Goal: Book appointment/travel/reservation

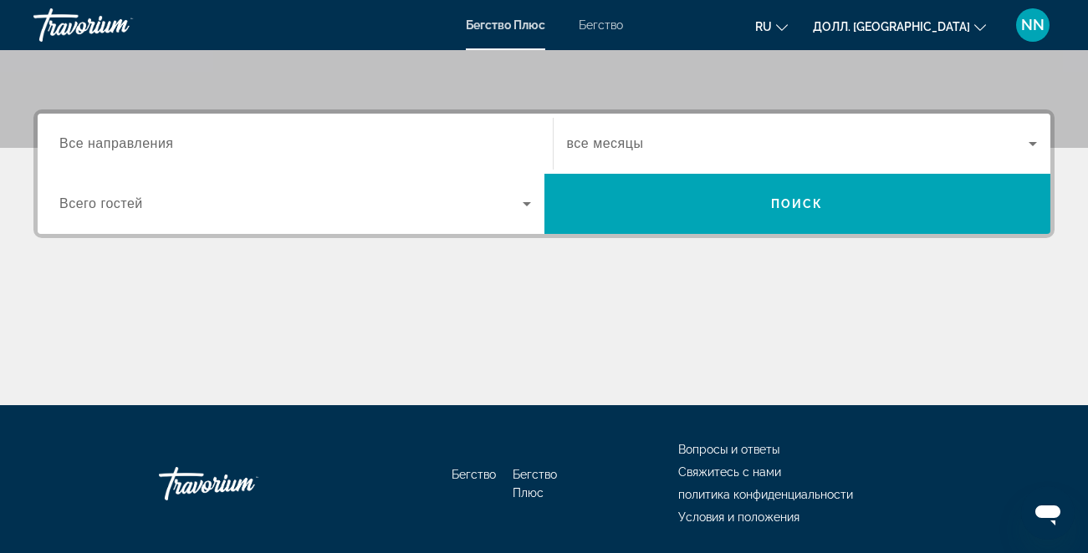
scroll to position [368, 0]
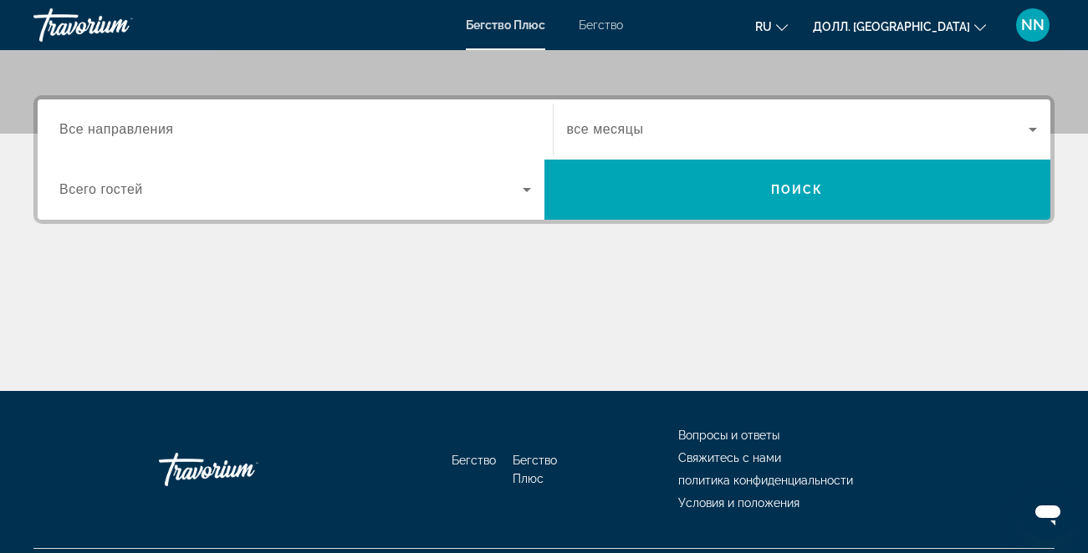
click at [665, 111] on div "Виджет поиска" at bounding box center [802, 129] width 471 height 47
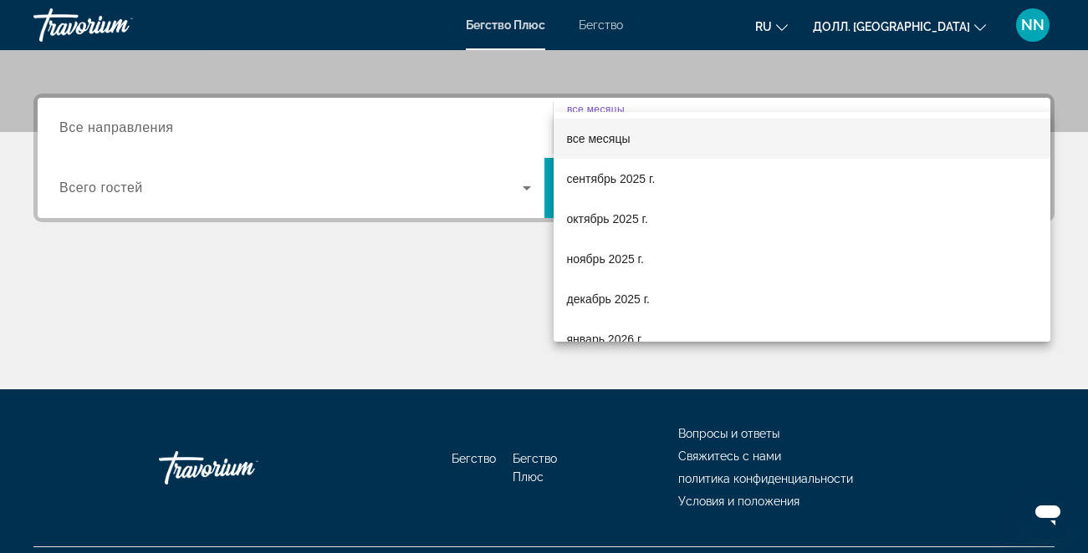
scroll to position [409, 0]
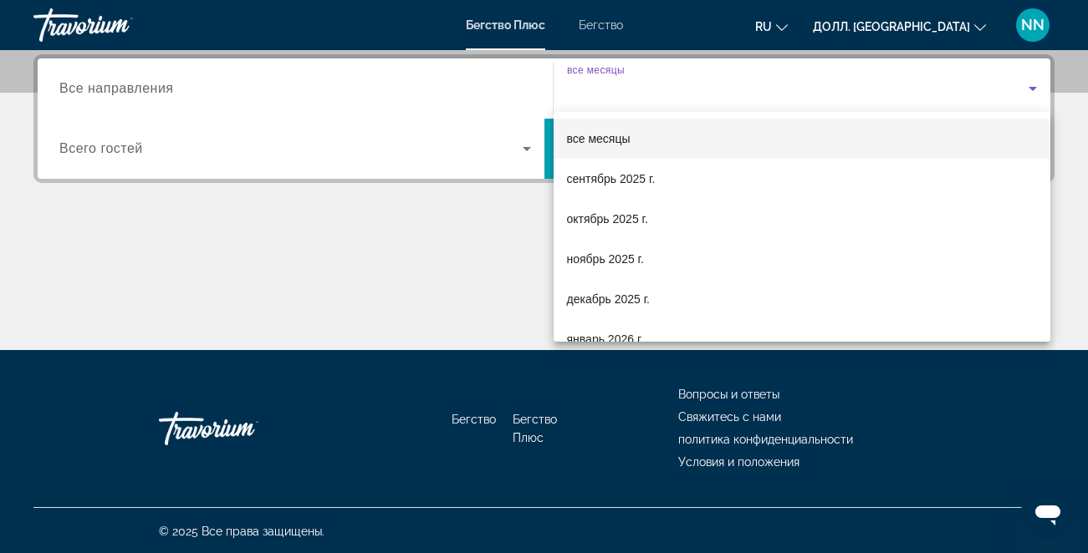
click at [670, 125] on mat-option "все месяцы" at bounding box center [801, 139] width 497 height 40
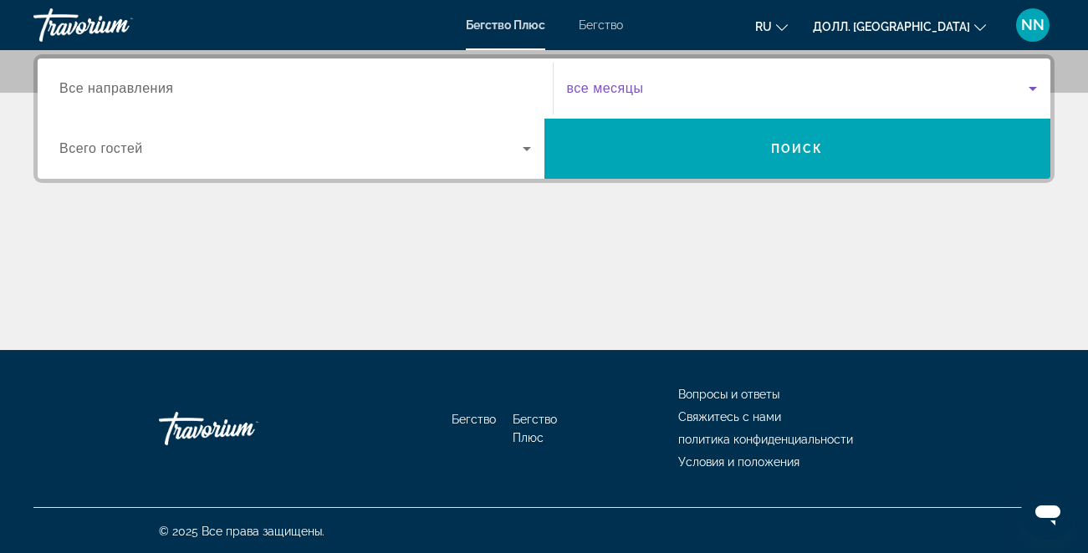
click at [800, 82] on span "Виджет поиска" at bounding box center [798, 89] width 462 height 20
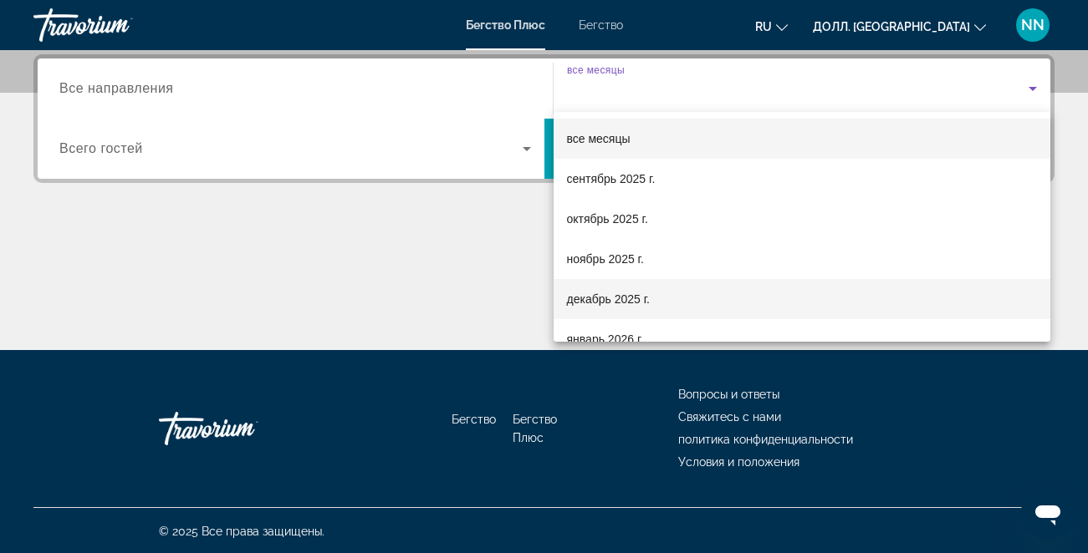
click at [725, 293] on mat-option "декабрь 2025 г." at bounding box center [801, 299] width 497 height 40
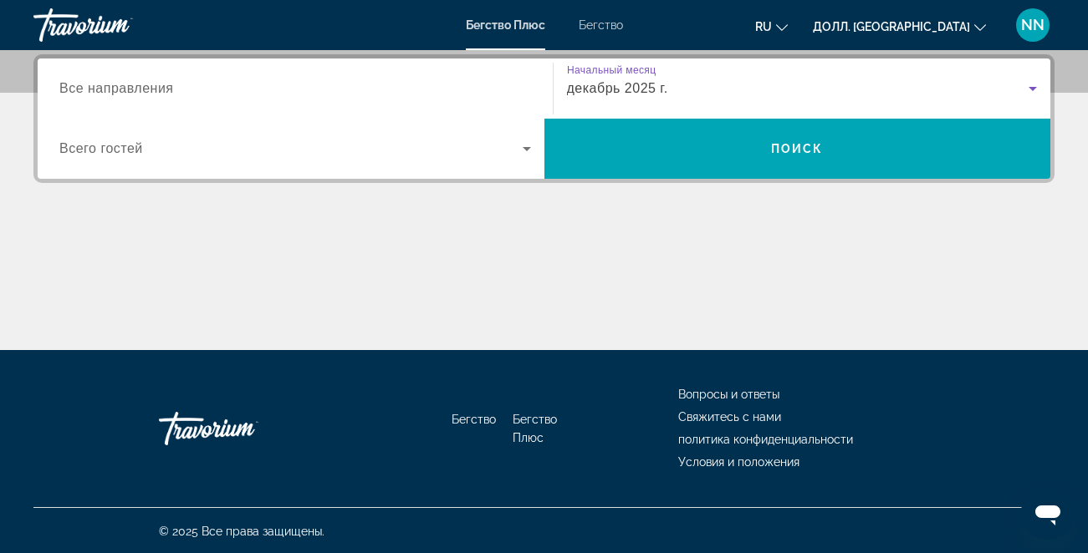
click at [725, 293] on div "Основное содержание" at bounding box center [543, 287] width 1021 height 125
click at [321, 99] on div "Виджет поиска" at bounding box center [294, 89] width 471 height 48
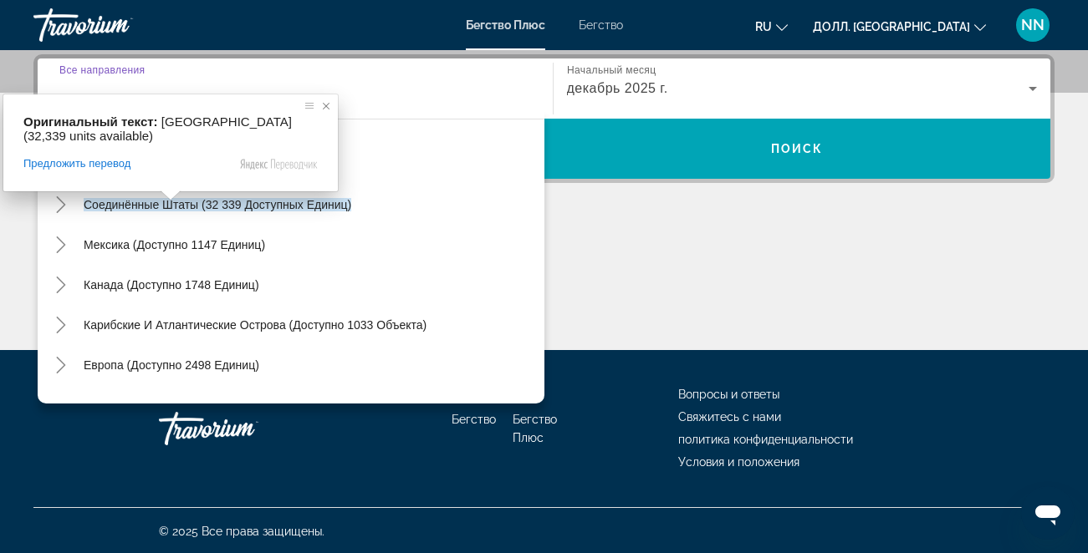
click at [328, 109] on span at bounding box center [326, 106] width 17 height 17
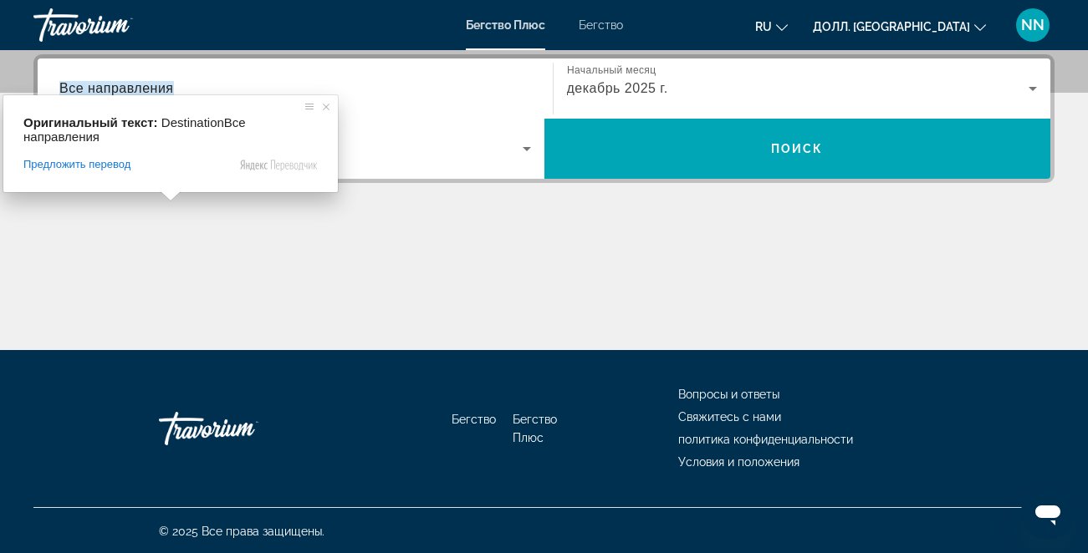
click at [145, 87] on ya-tr-span "Все направления" at bounding box center [116, 88] width 115 height 14
click at [145, 87] on input "Пункт назначения Все направления" at bounding box center [294, 89] width 471 height 20
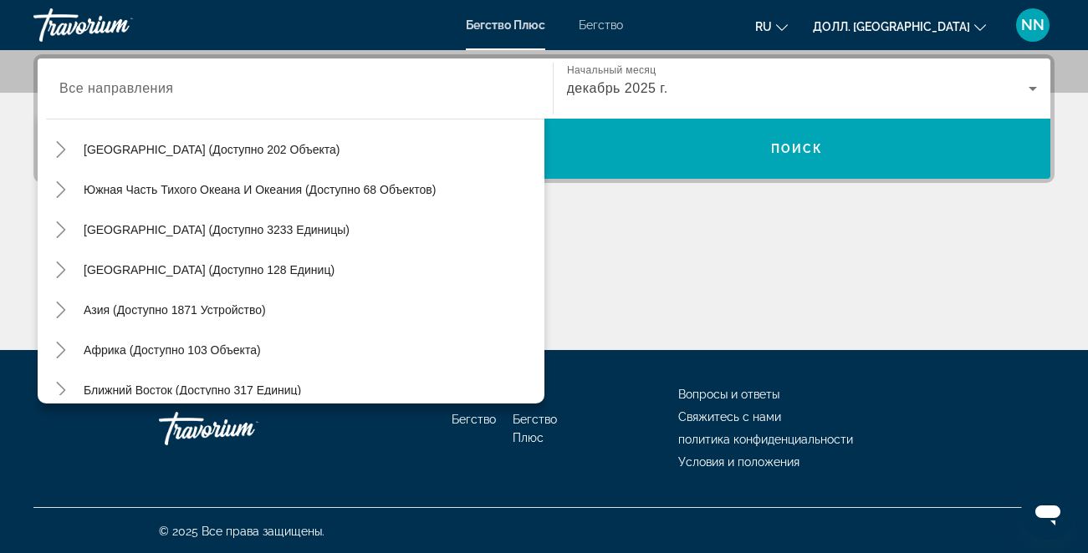
scroll to position [271, 0]
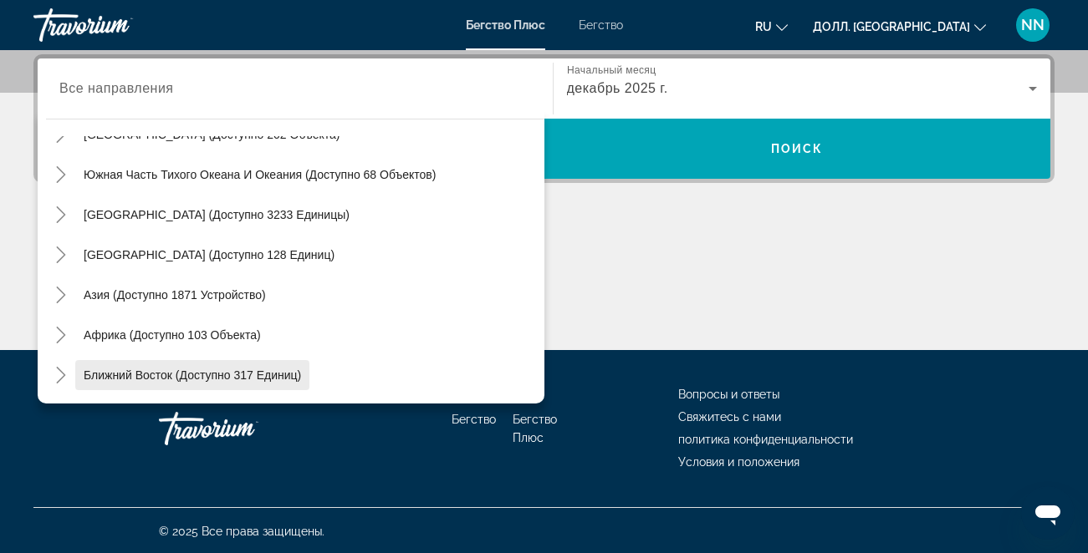
click at [148, 384] on span "Виджет поиска" at bounding box center [192, 375] width 234 height 40
type input "**********"
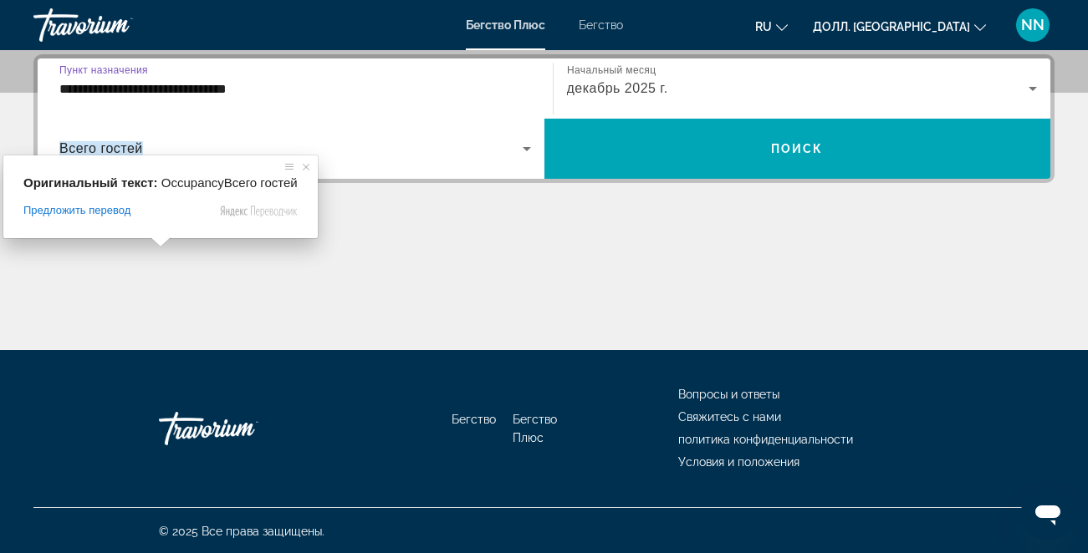
click at [142, 148] on ya-tr-span "Всего гостей" at bounding box center [101, 148] width 84 height 14
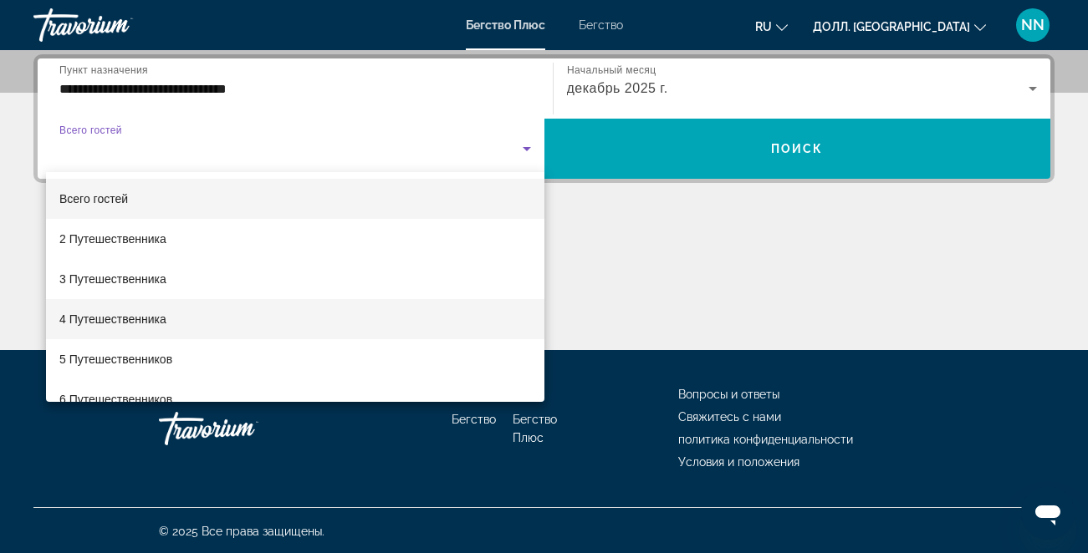
click at [132, 328] on span "4 Путешественника" at bounding box center [112, 319] width 107 height 20
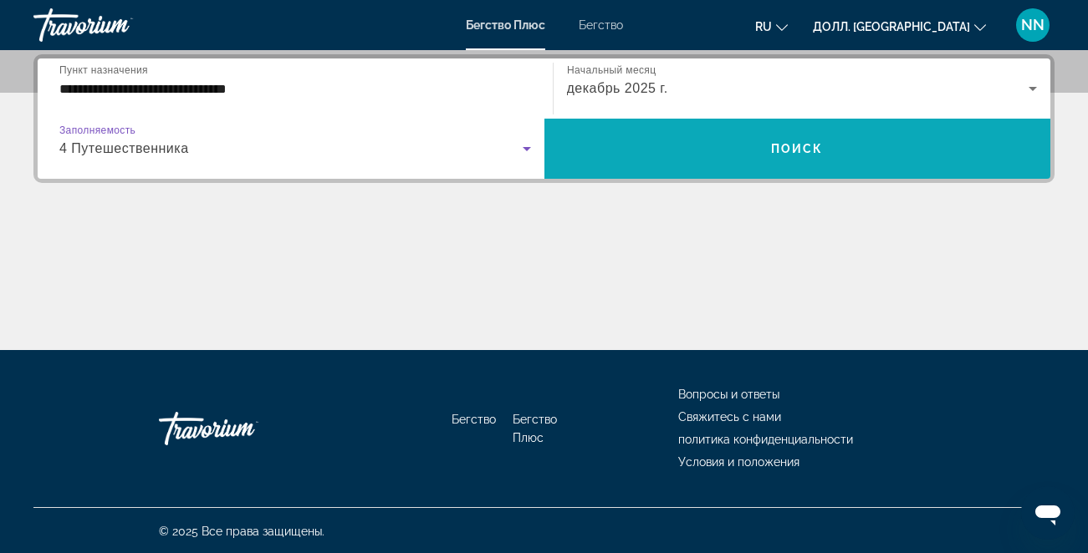
click at [717, 127] on span "Виджет поиска" at bounding box center [797, 149] width 507 height 60
